Goal: Transaction & Acquisition: Purchase product/service

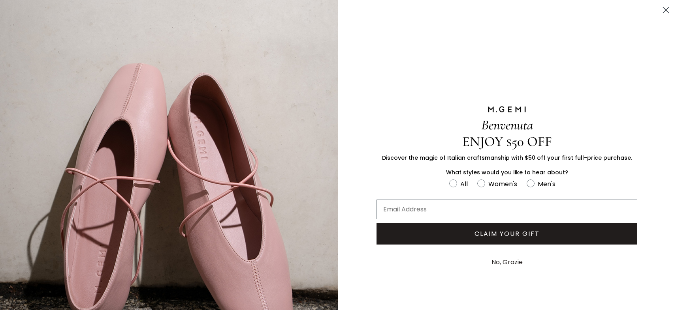
click at [480, 180] on label "Women's" at bounding box center [501, 185] width 49 height 13
click at [449, 179] on input "Women's" at bounding box center [449, 179] width 0 height 0
radio input "true"
click at [450, 181] on circle "FULLSCREEN Form" at bounding box center [453, 184] width 8 height 8
click at [449, 179] on input "All" at bounding box center [449, 179] width 0 height 0
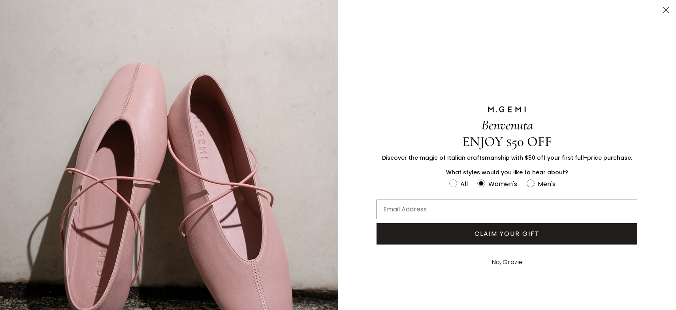
radio input "true"
click at [399, 208] on input "Email Address" at bounding box center [506, 210] width 261 height 20
type input "Velat1950@aol.com"
click input "Submit" at bounding box center [0, 0] width 0 height 0
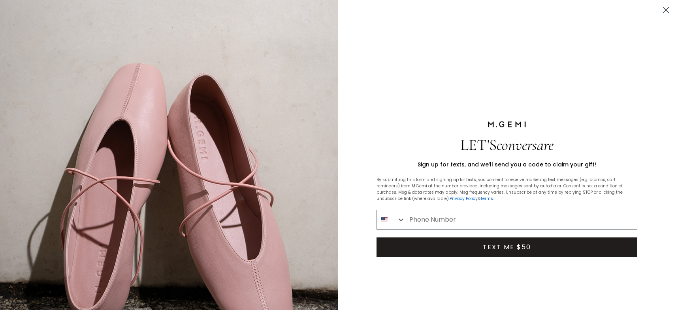
click at [407, 221] on input "Phone Number" at bounding box center [520, 220] width 231 height 19
type input "917-612-6019"
click at [497, 246] on button "TEXT ME $50" at bounding box center [506, 248] width 261 height 20
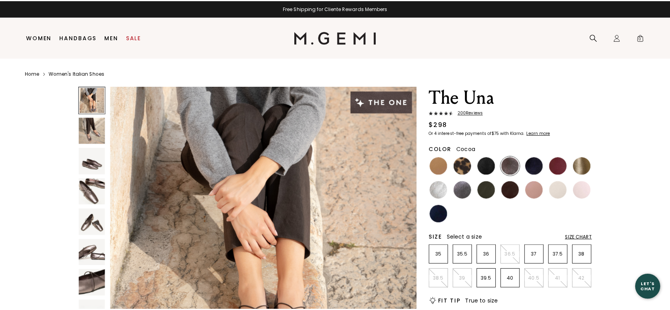
scroll to position [47, 0]
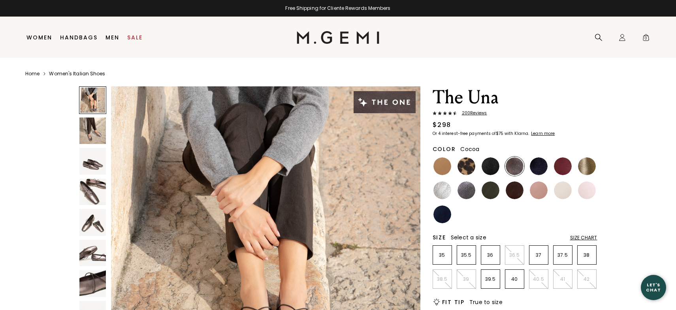
drag, startPoint x: 673, startPoint y: 308, endPoint x: 673, endPoint y: 287, distance: 21.7
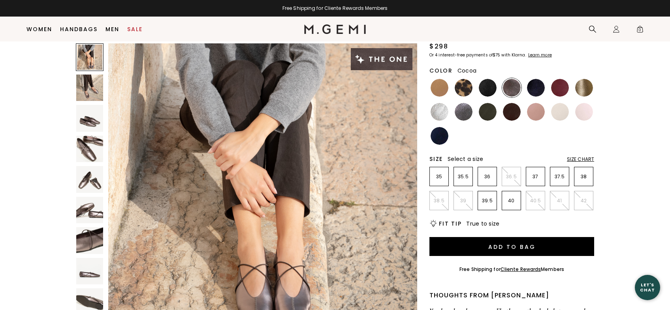
scroll to position [83, 0]
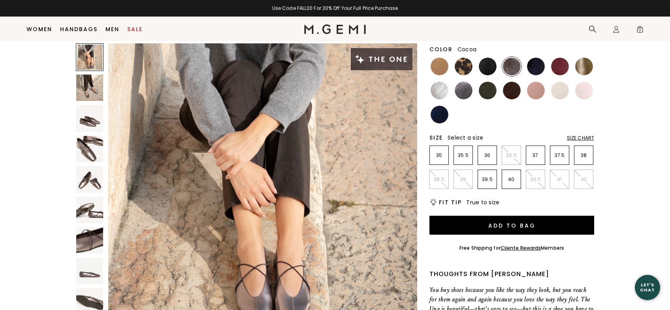
click at [92, 240] on img at bounding box center [89, 241] width 27 height 27
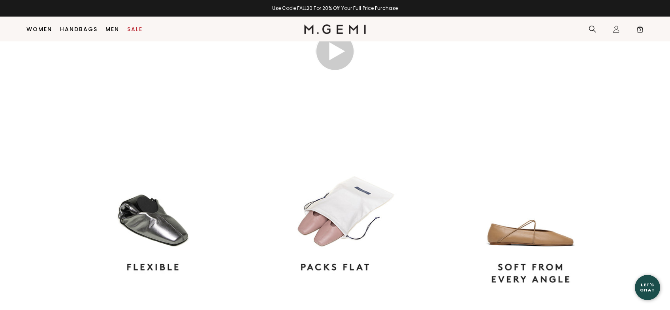
scroll to position [641, 0]
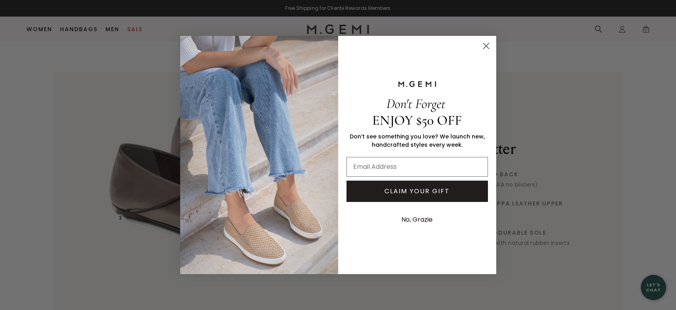
scroll to position [937, 0]
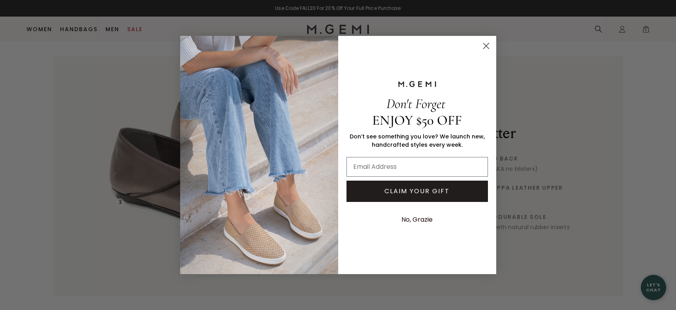
drag, startPoint x: 370, startPoint y: 173, endPoint x: 357, endPoint y: 144, distance: 31.3
click at [370, 169] on input "Email Address" at bounding box center [416, 167] width 141 height 20
type input "Velat1950@aol.com"
click at [424, 193] on button "CLAIM YOUR GIFT" at bounding box center [416, 191] width 141 height 21
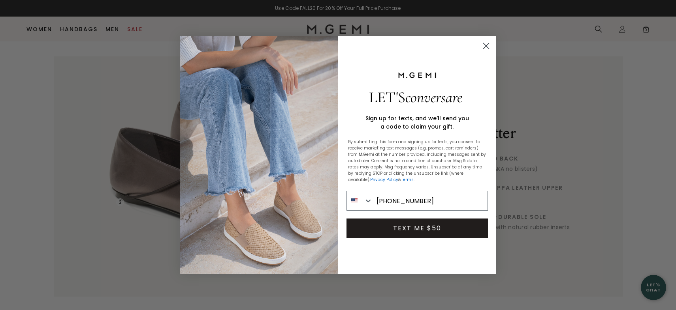
type input "917-612-6019"
click at [403, 227] on button "TEXT ME $50" at bounding box center [416, 229] width 141 height 20
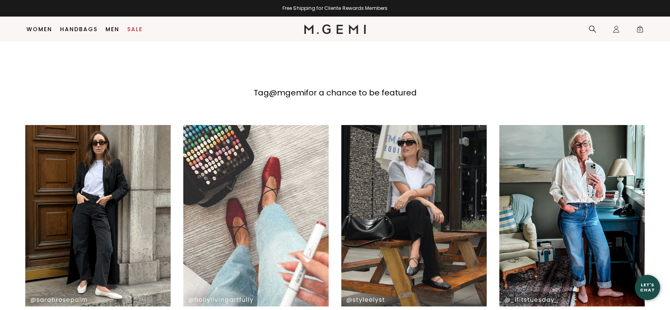
scroll to position [1200, 0]
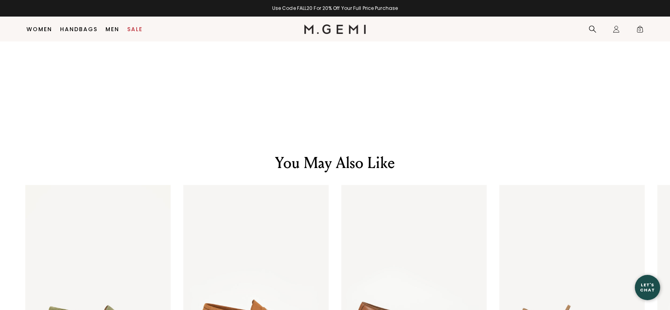
scroll to position [1521, 0]
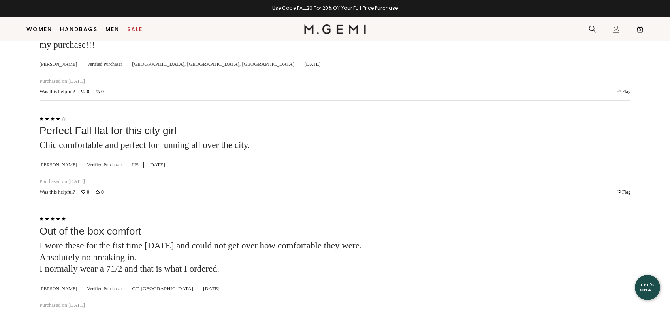
scroll to position [2379, 0]
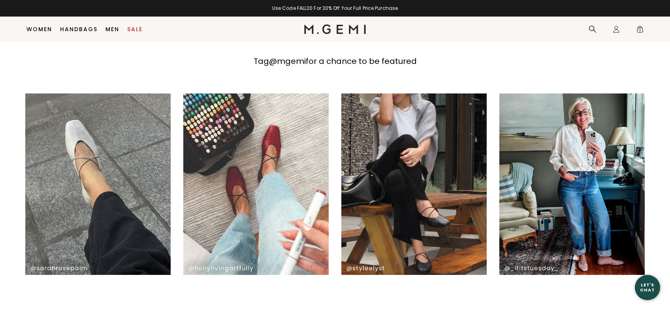
scroll to position [1173, 0]
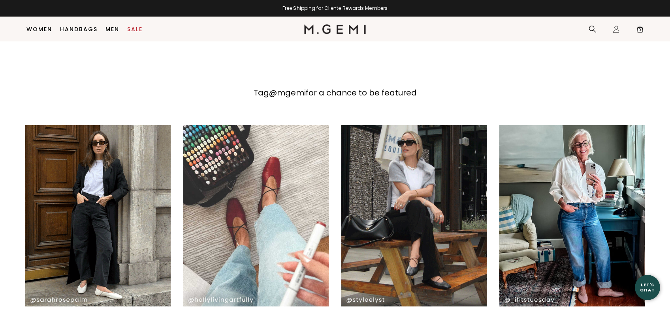
drag, startPoint x: 102, startPoint y: 198, endPoint x: 209, endPoint y: 115, distance: 136.0
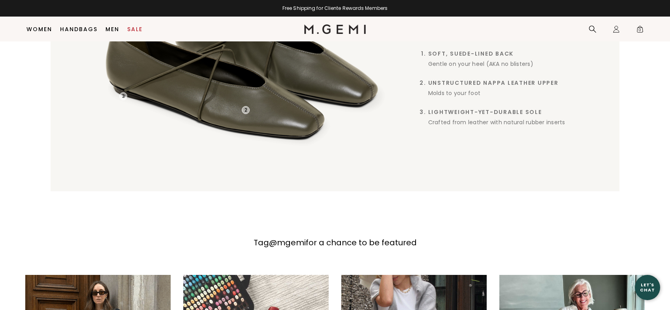
scroll to position [325, 0]
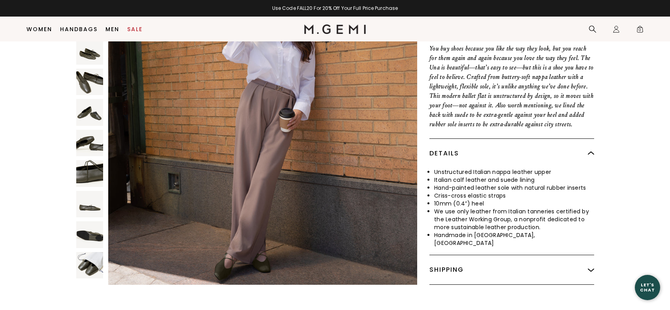
click at [90, 256] on img at bounding box center [89, 265] width 27 height 27
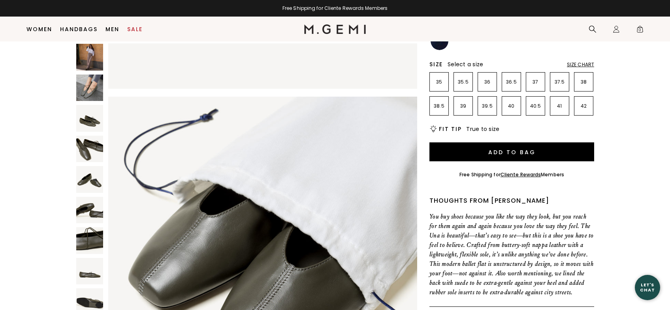
scroll to position [125, 0]
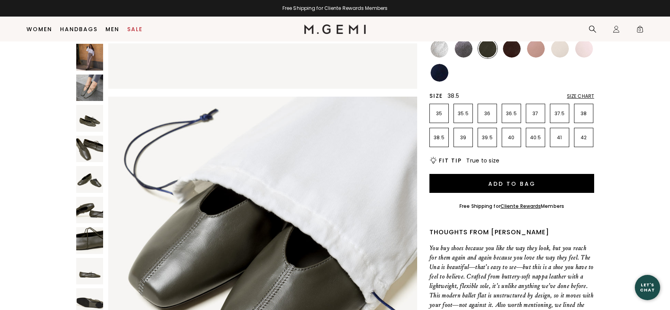
click at [435, 140] on p "38.5" at bounding box center [439, 138] width 19 height 6
click at [511, 184] on button "Add to Bag" at bounding box center [511, 183] width 165 height 19
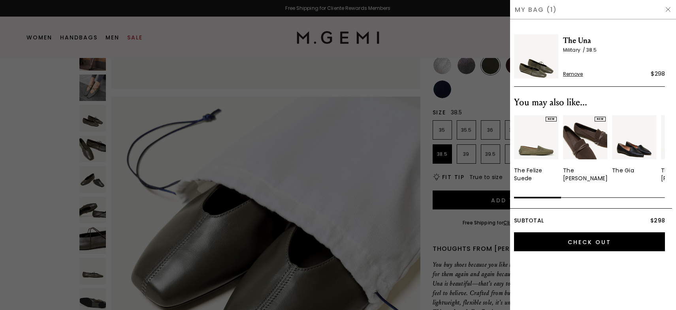
click at [669, 11] on img at bounding box center [668, 9] width 6 height 6
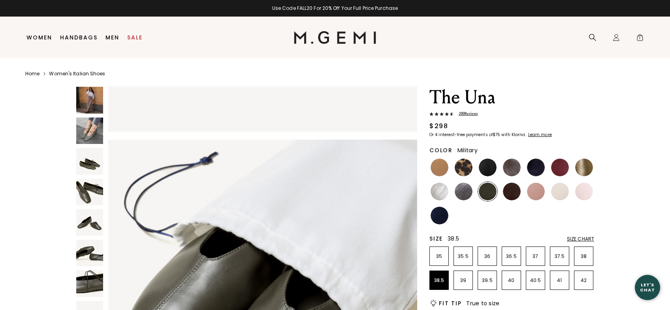
click at [92, 126] on img at bounding box center [89, 131] width 27 height 27
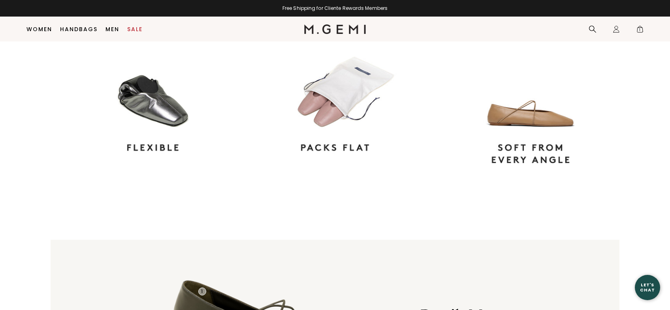
scroll to position [757, 0]
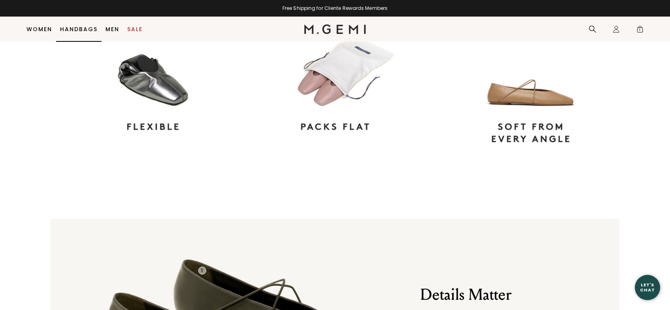
click at [71, 32] on link "Handbags" at bounding box center [79, 29] width 38 height 6
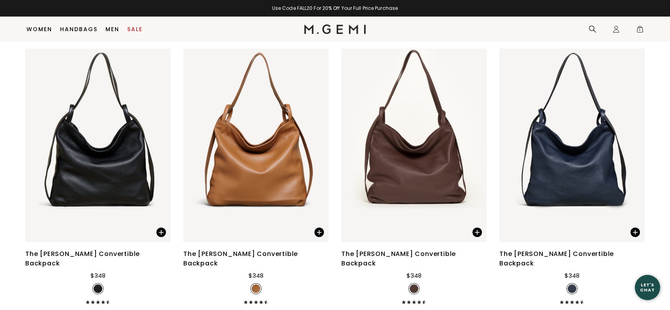
scroll to position [2532, 0]
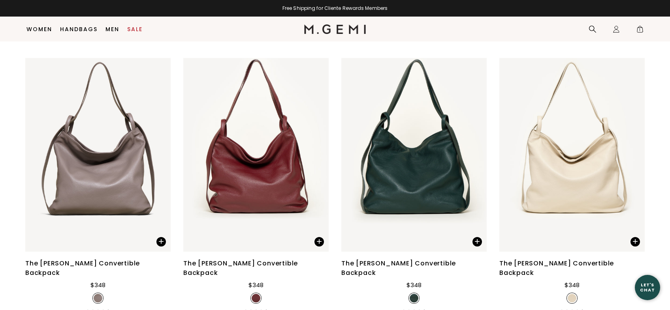
click at [479, 149] on div at bounding box center [476, 155] width 13 height 13
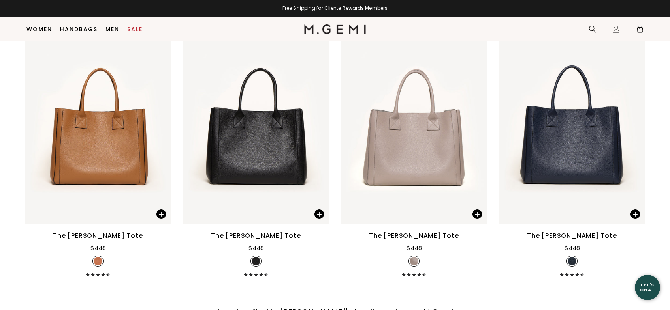
scroll to position [2853, 0]
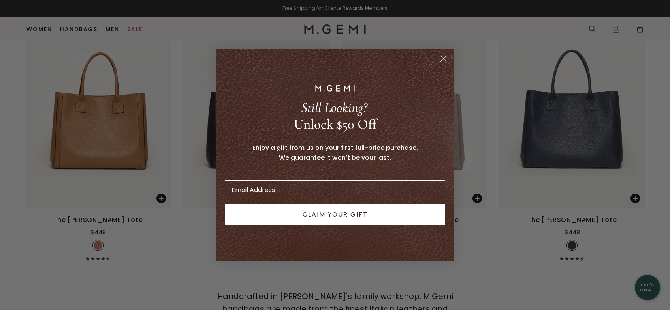
click at [670, 305] on div "Close dialog Still Looking? Unlock $50 Off Enjoy a gift from us on your first f…" at bounding box center [335, 155] width 670 height 310
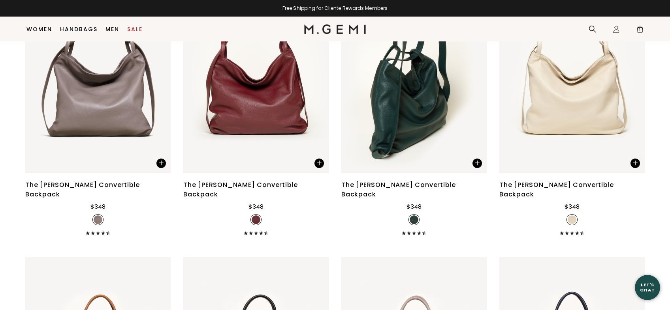
scroll to position [2568, 0]
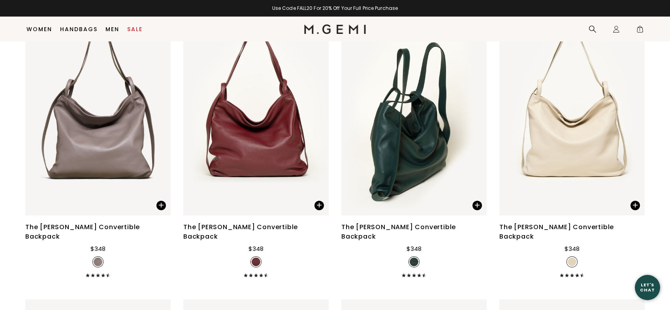
click at [484, 112] on div at bounding box center [413, 118] width 145 height 13
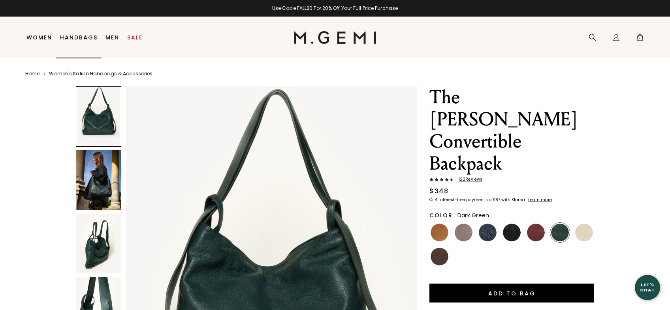
click at [73, 33] on li "Handbags" at bounding box center [78, 37] width 45 height 41
click at [60, 75] on link "Women's Italian Handbags & Accessories" at bounding box center [100, 74] width 103 height 6
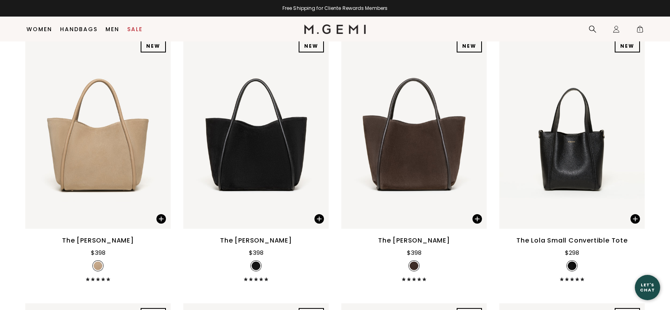
scroll to position [684, 0]
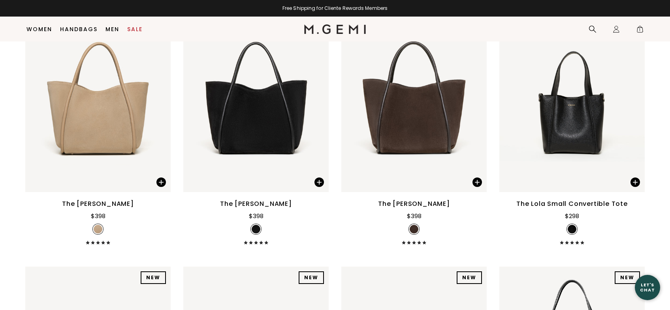
click at [576, 122] on img at bounding box center [571, 95] width 145 height 194
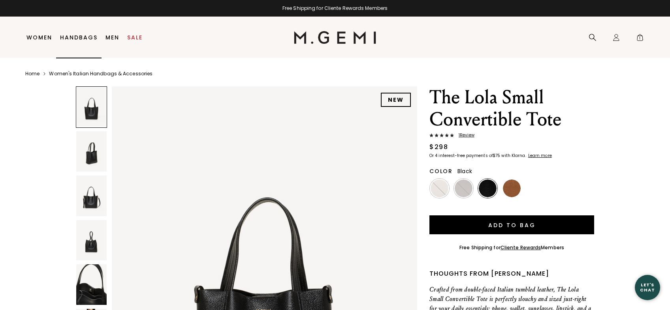
click at [77, 38] on link "Handbags" at bounding box center [79, 37] width 38 height 6
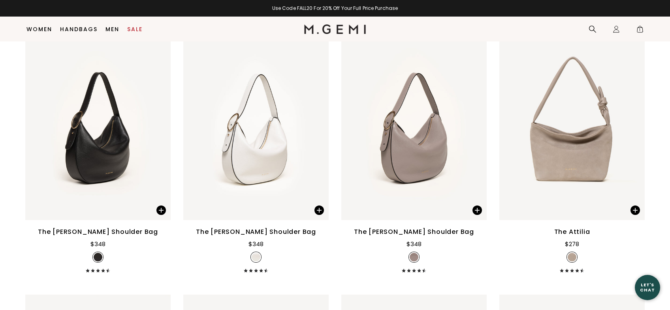
scroll to position [1986, 0]
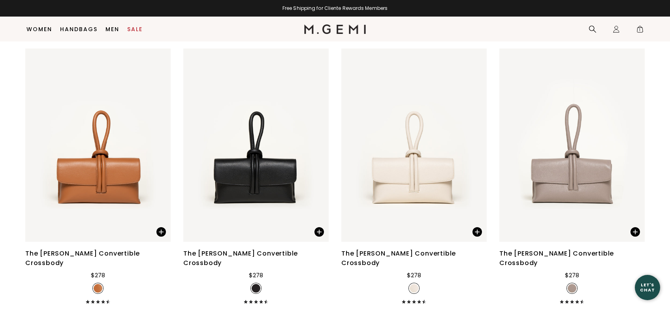
click at [636, 228] on span at bounding box center [634, 232] width 9 height 9
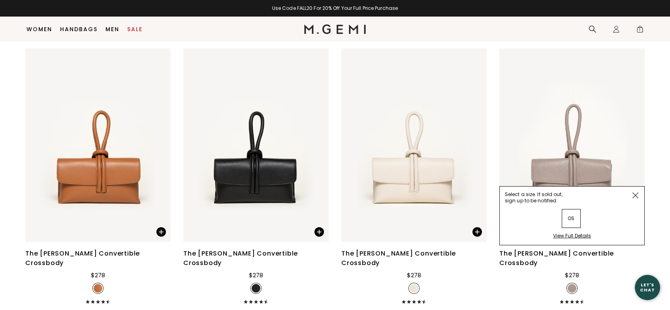
click at [574, 233] on div "View Full Details" at bounding box center [572, 239] width 38 height 12
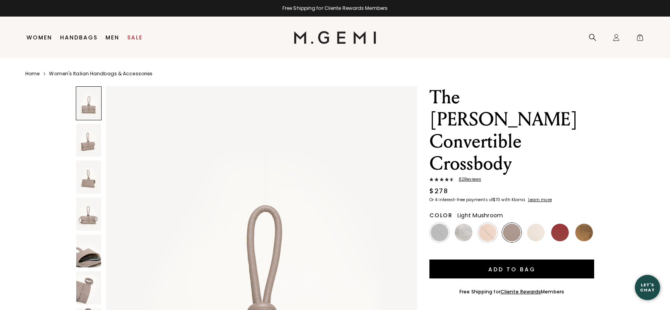
click at [511, 224] on img at bounding box center [512, 233] width 18 height 18
click at [73, 39] on link "Handbags" at bounding box center [79, 37] width 38 height 6
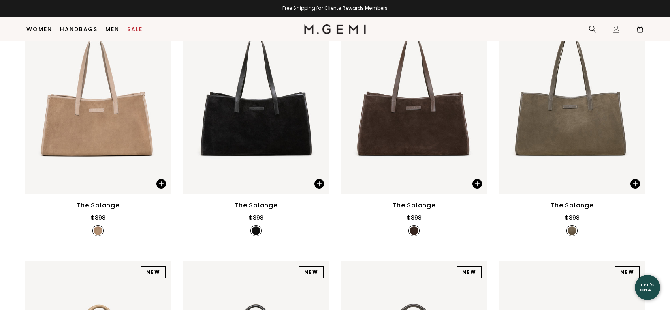
scroll to position [452, 0]
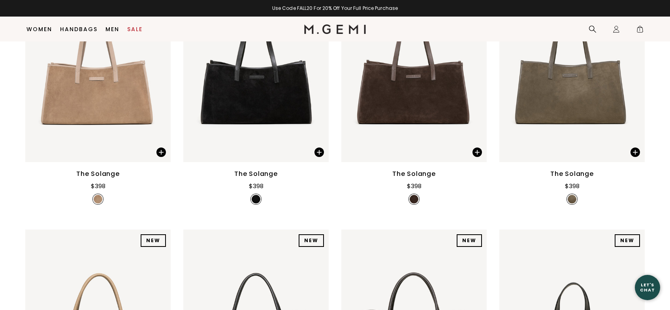
click at [261, 172] on div "The Solange" at bounding box center [255, 173] width 43 height 9
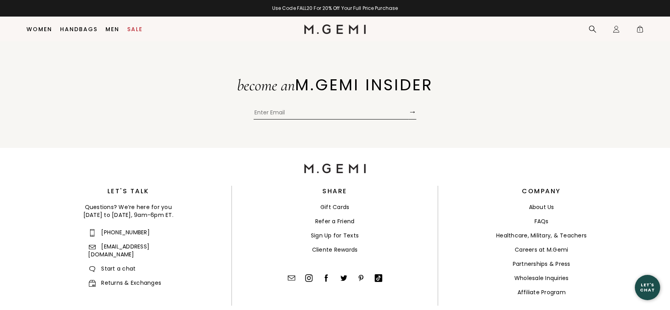
scroll to position [1529, 0]
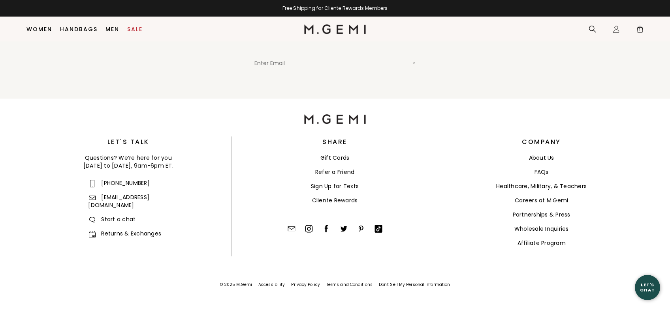
click at [639, 28] on span "1" at bounding box center [640, 31] width 8 height 8
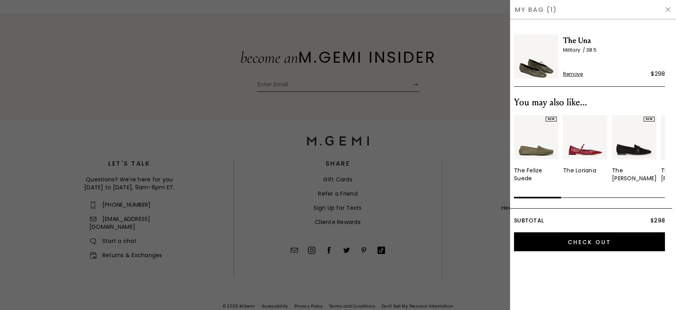
scroll to position [0, 0]
click at [541, 68] on img at bounding box center [536, 56] width 44 height 44
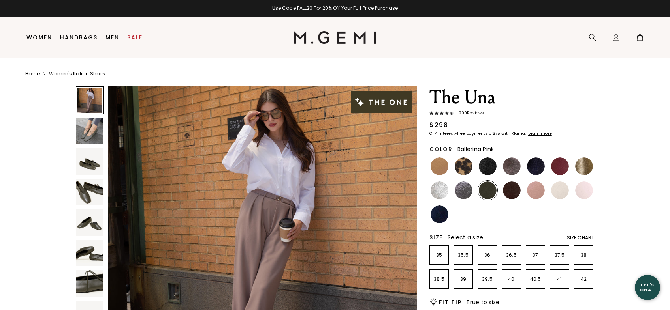
click at [583, 192] on img at bounding box center [584, 191] width 18 height 18
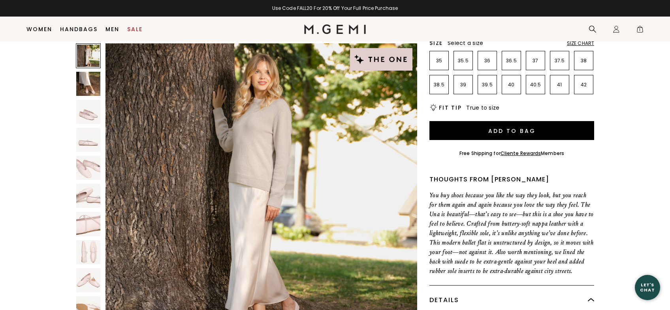
scroll to position [125, 0]
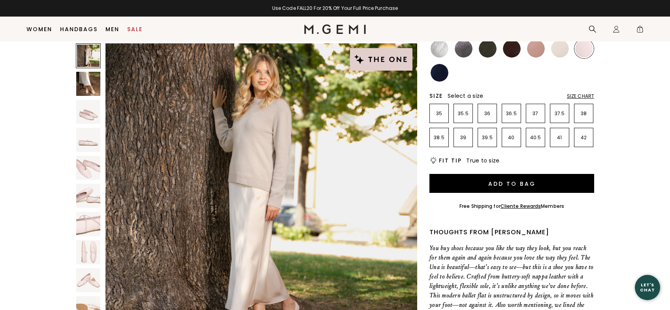
click at [585, 48] on img at bounding box center [584, 49] width 18 height 18
click at [83, 222] on img at bounding box center [88, 224] width 24 height 24
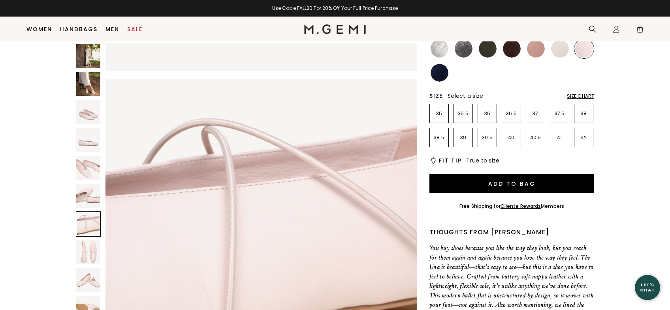
scroll to position [0, 0]
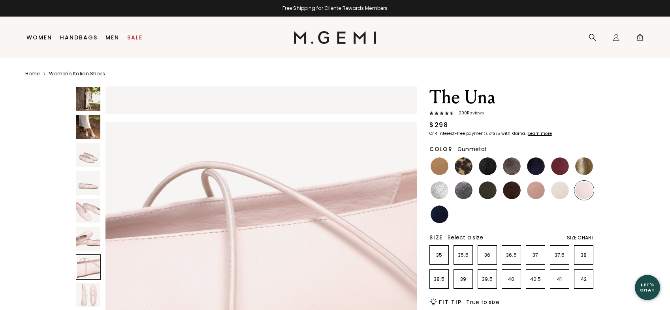
click at [461, 189] on img at bounding box center [464, 191] width 18 height 18
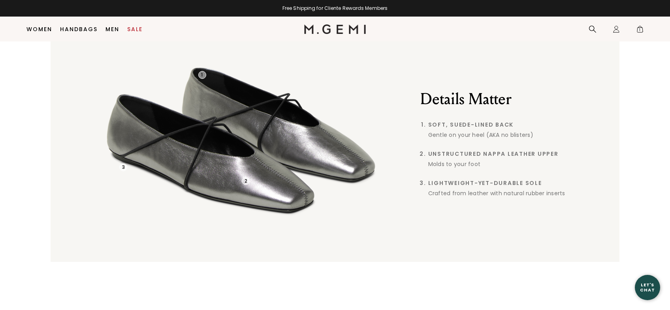
scroll to position [984, 0]
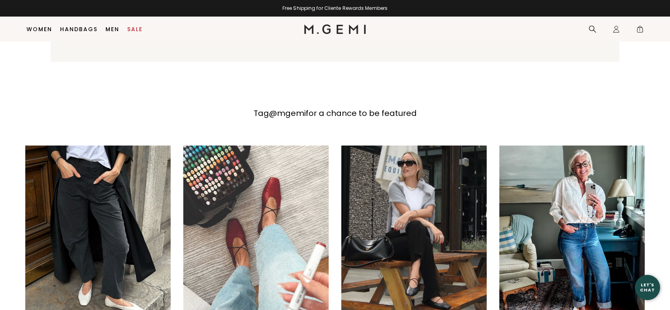
scroll to position [1179, 0]
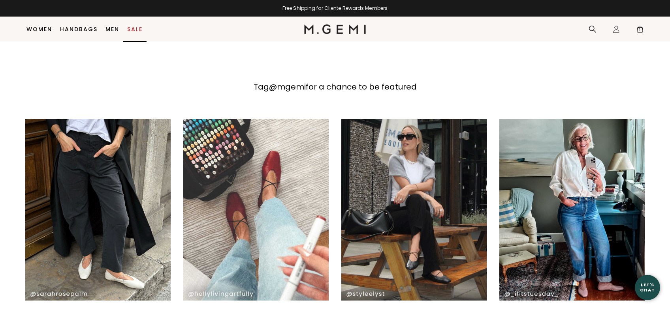
click at [128, 27] on link "Sale" at bounding box center [134, 29] width 15 height 6
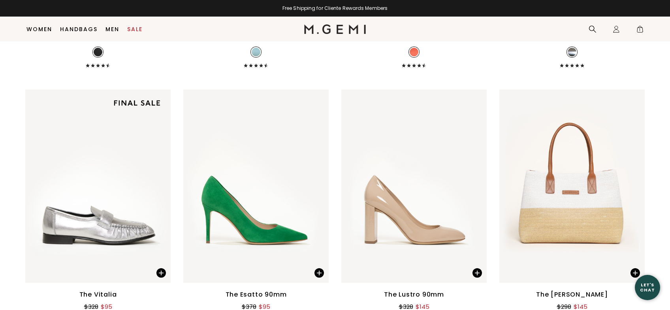
scroll to position [5734, 0]
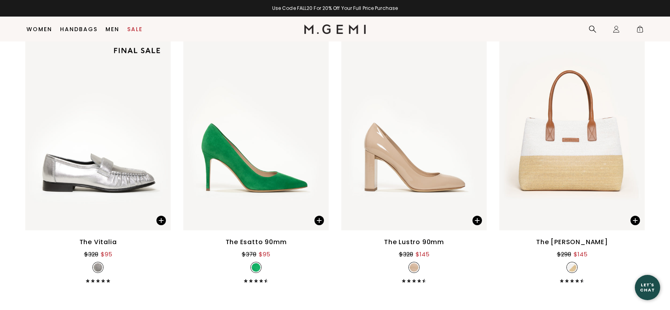
click at [634, 132] on img at bounding box center [634, 133] width 7 height 7
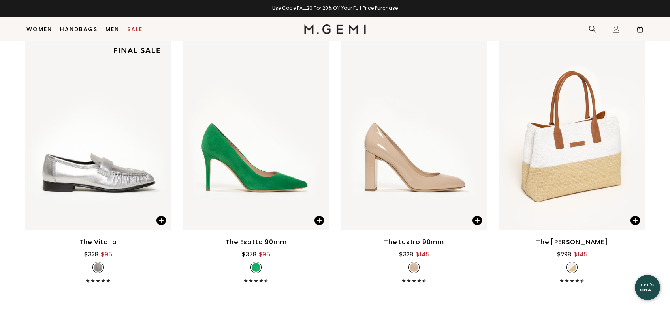
click at [634, 132] on img at bounding box center [634, 133] width 7 height 7
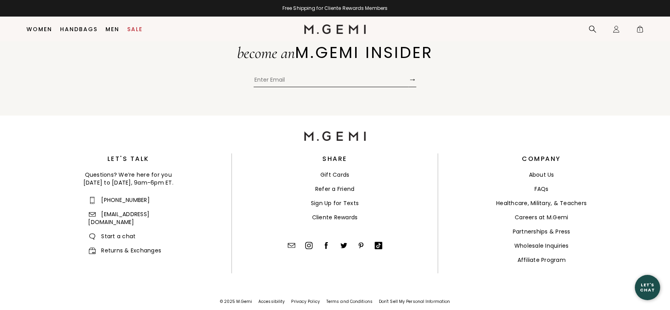
scroll to position [6507, 0]
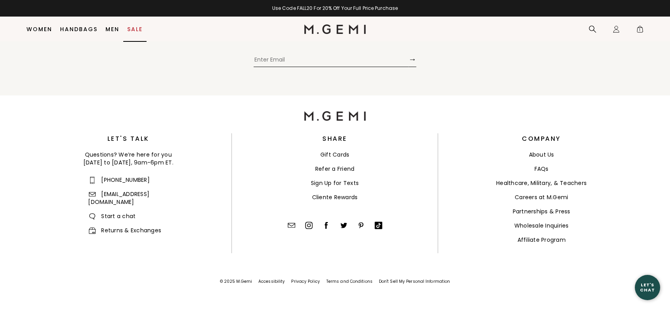
click at [135, 24] on li "Sale" at bounding box center [134, 29] width 23 height 25
click at [134, 30] on link "Sale" at bounding box center [134, 29] width 15 height 6
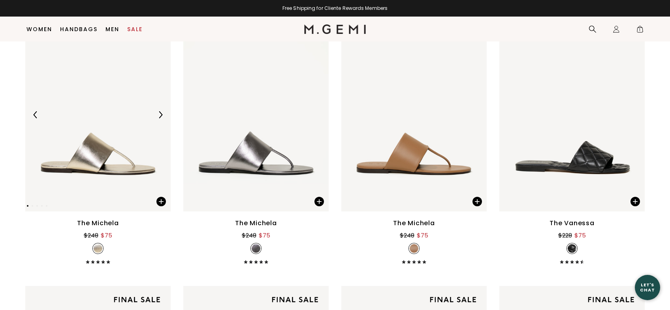
scroll to position [389, 0]
